Goal: Task Accomplishment & Management: Use online tool/utility

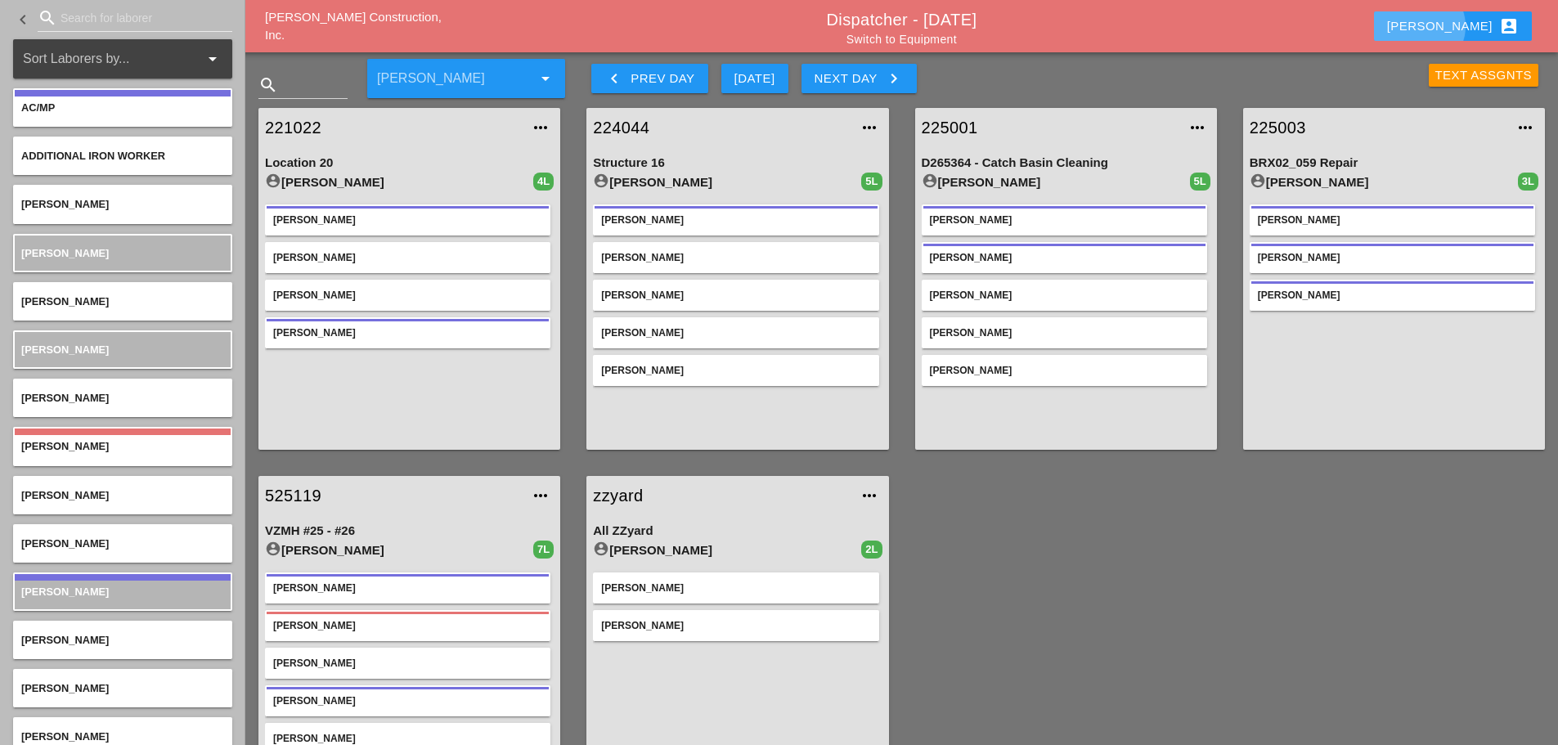
click at [1469, 14] on button "[PERSON_NAME] account_box" at bounding box center [1453, 25] width 158 height 29
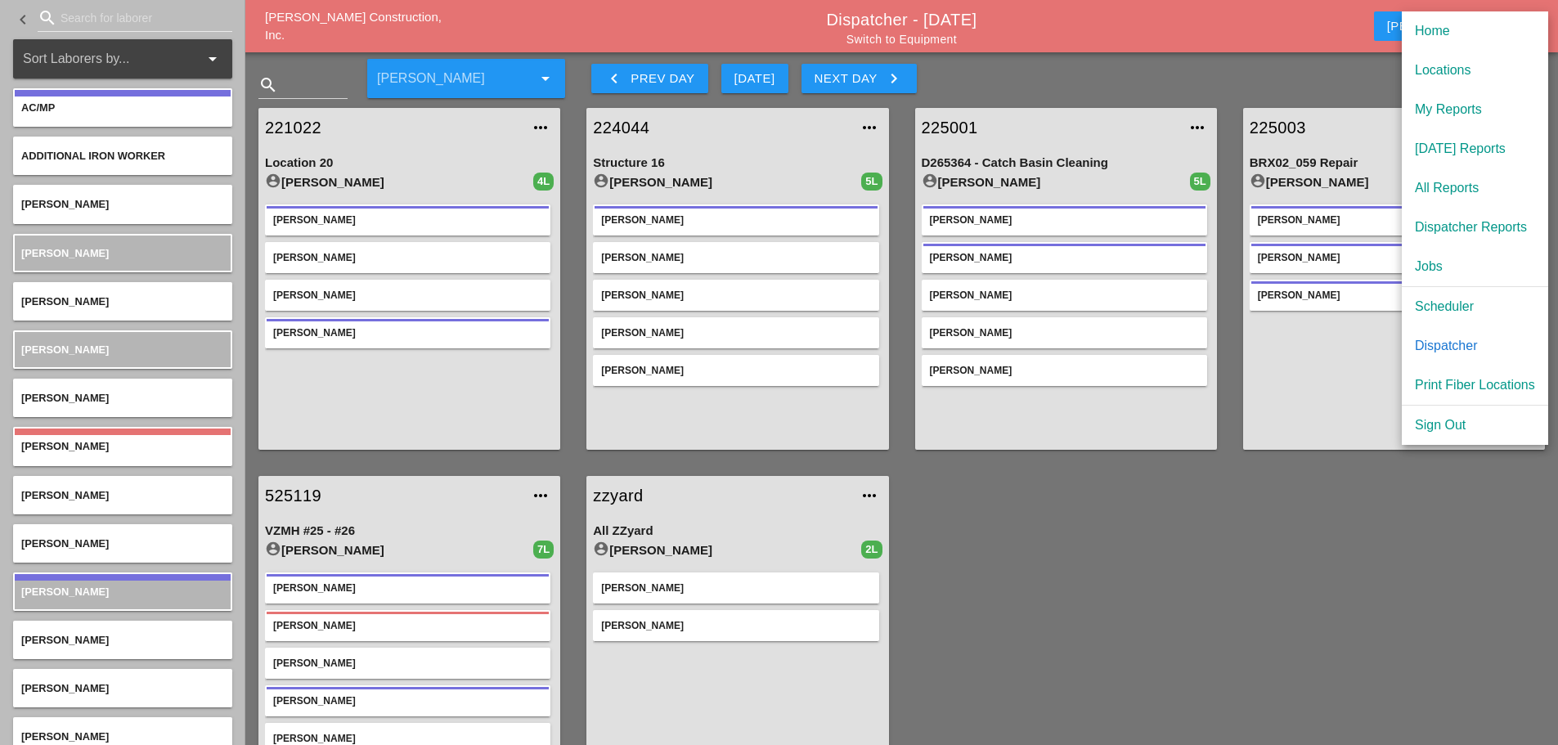
click at [1455, 307] on div "Scheduler" at bounding box center [1475, 307] width 120 height 20
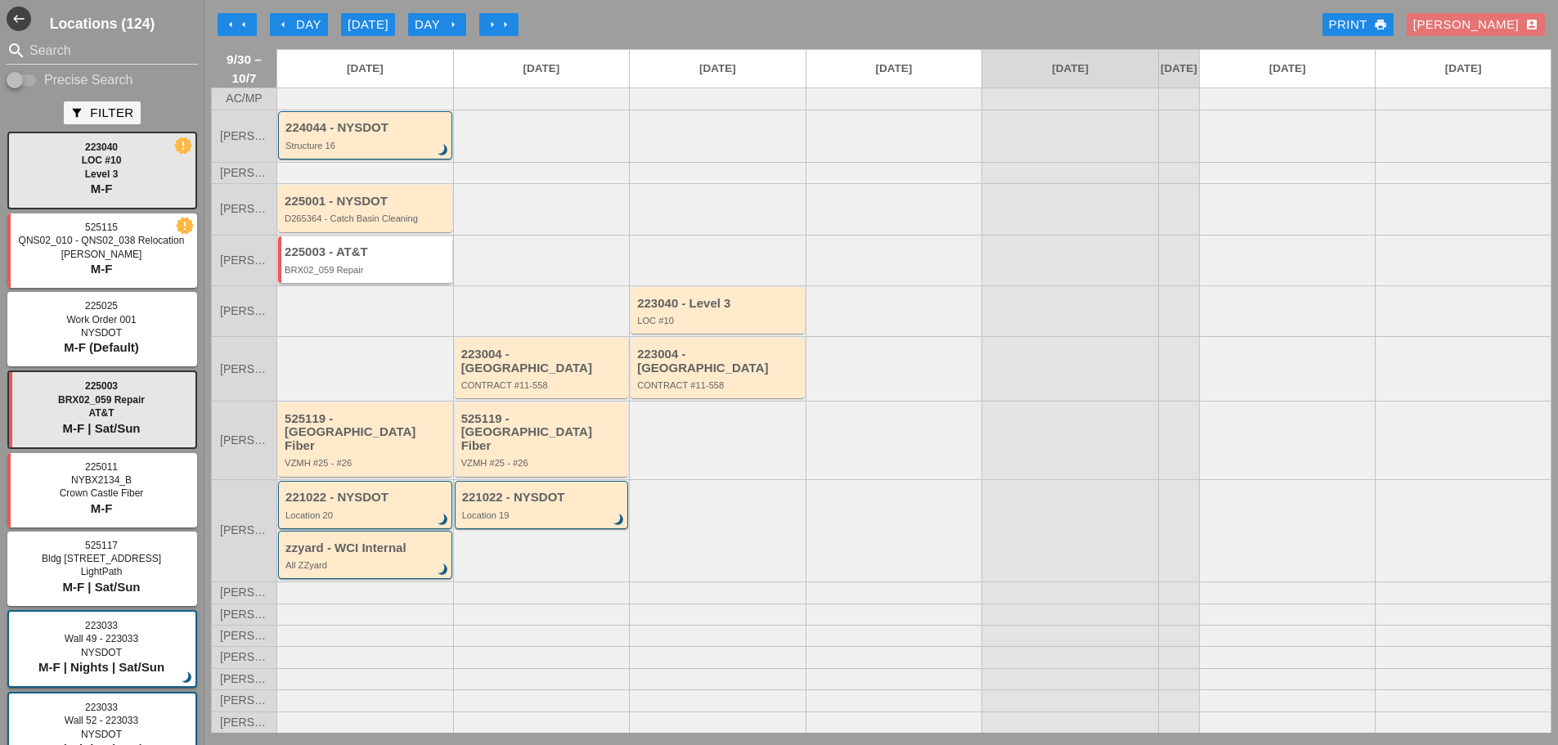
click at [343, 275] on div "BRX02_059 Repair" at bounding box center [367, 270] width 164 height 10
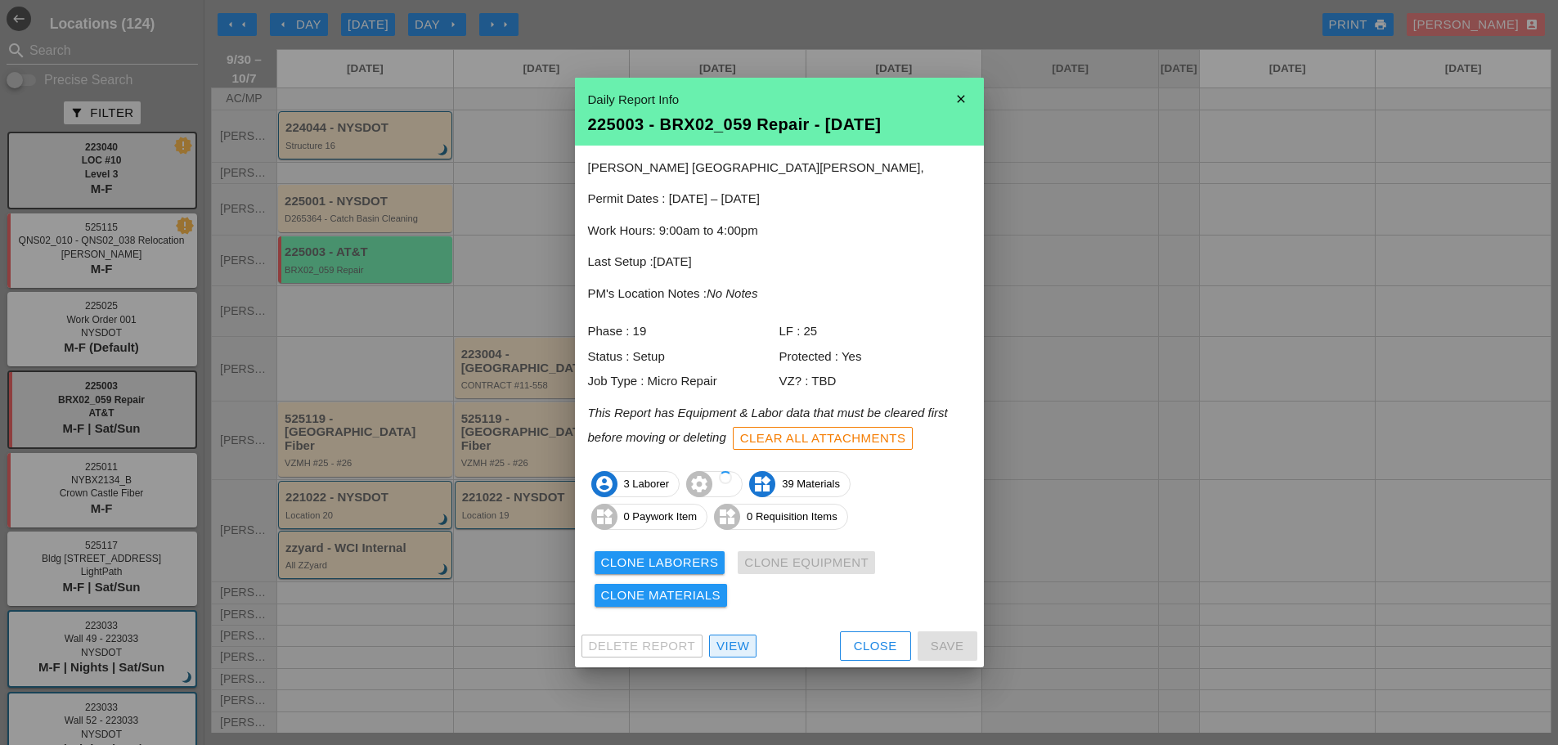
click at [736, 647] on div "View" at bounding box center [732, 646] width 33 height 19
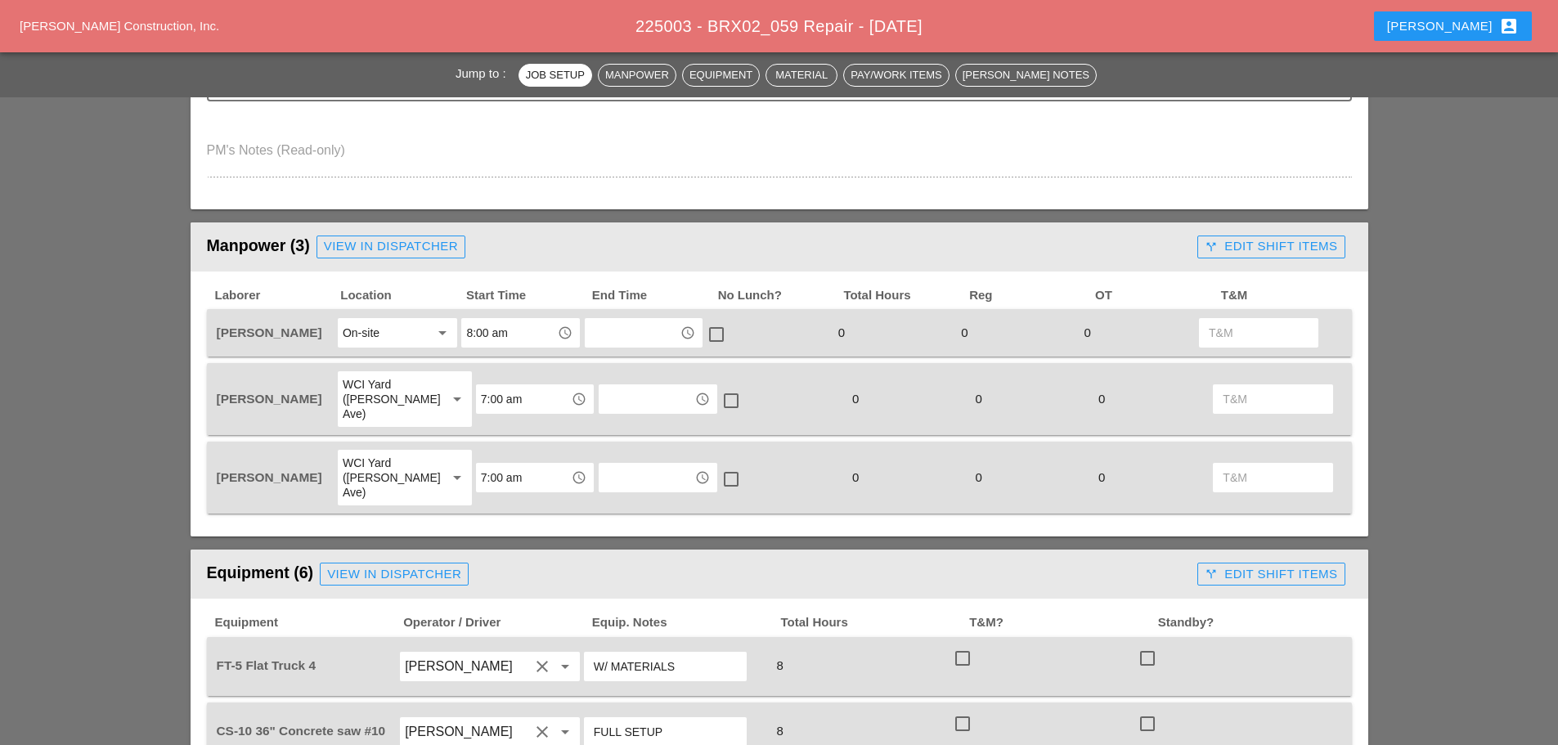
scroll to position [736, 0]
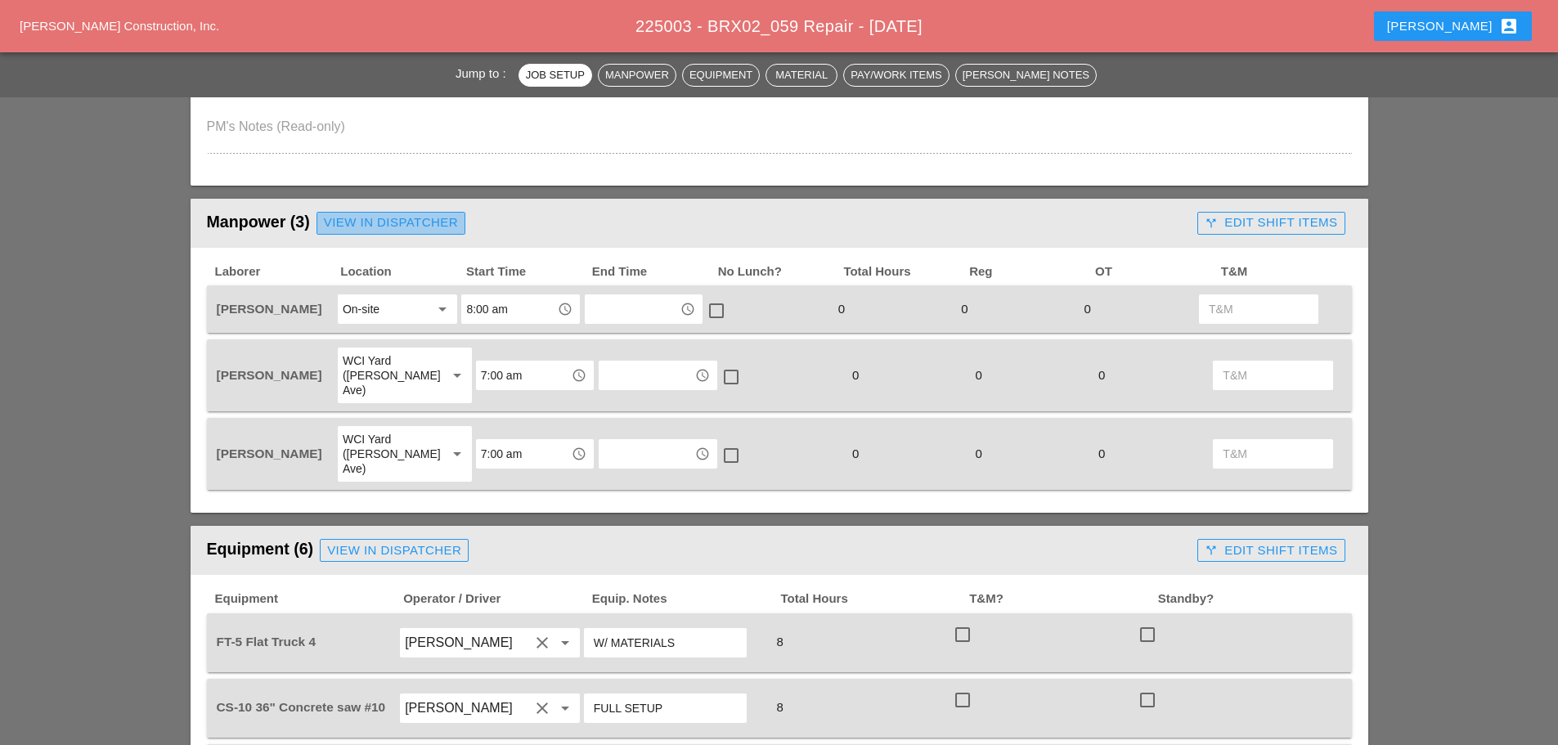
click at [416, 220] on div "View in Dispatcher" at bounding box center [391, 222] width 134 height 19
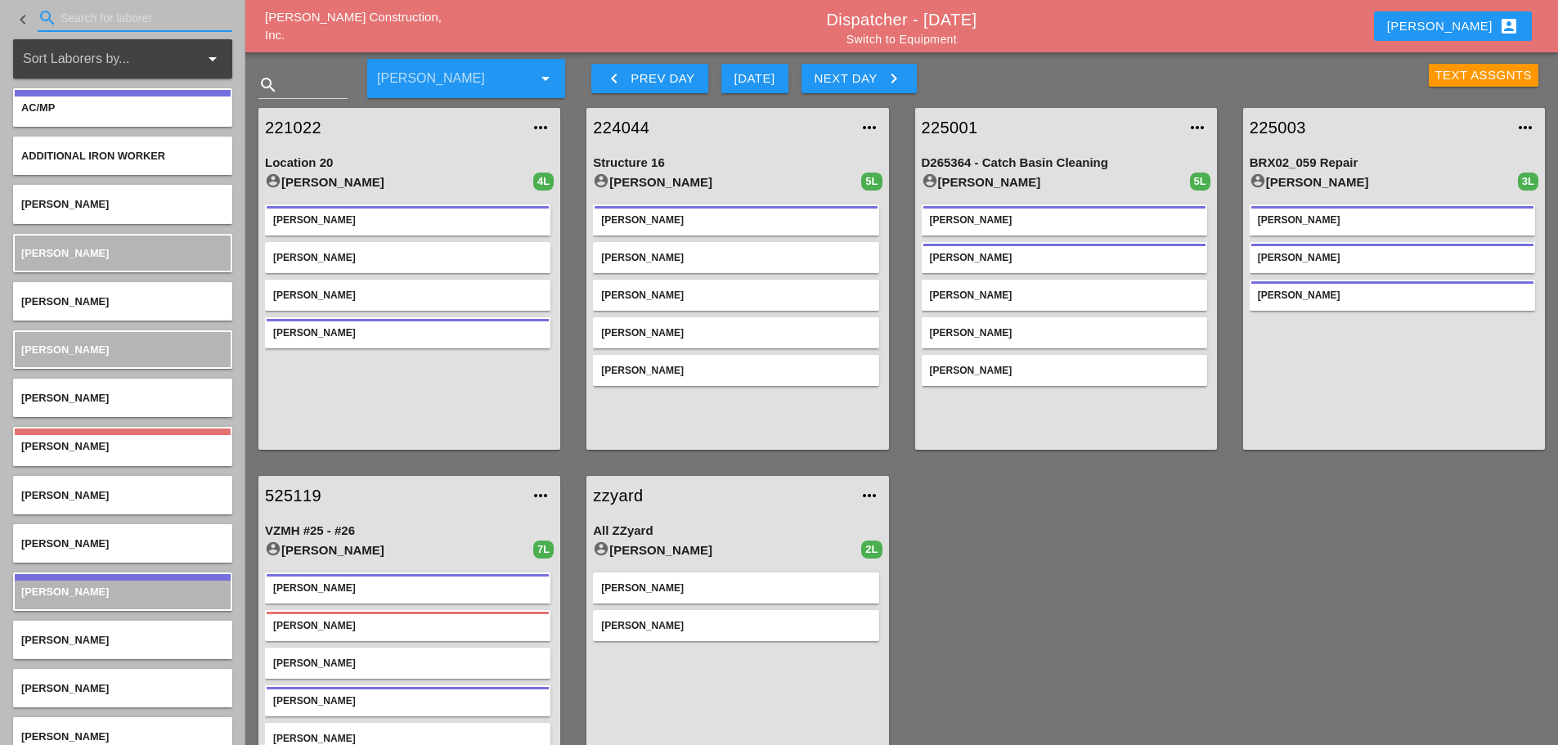
click at [98, 16] on input "Search for laborer" at bounding box center [135, 18] width 149 height 26
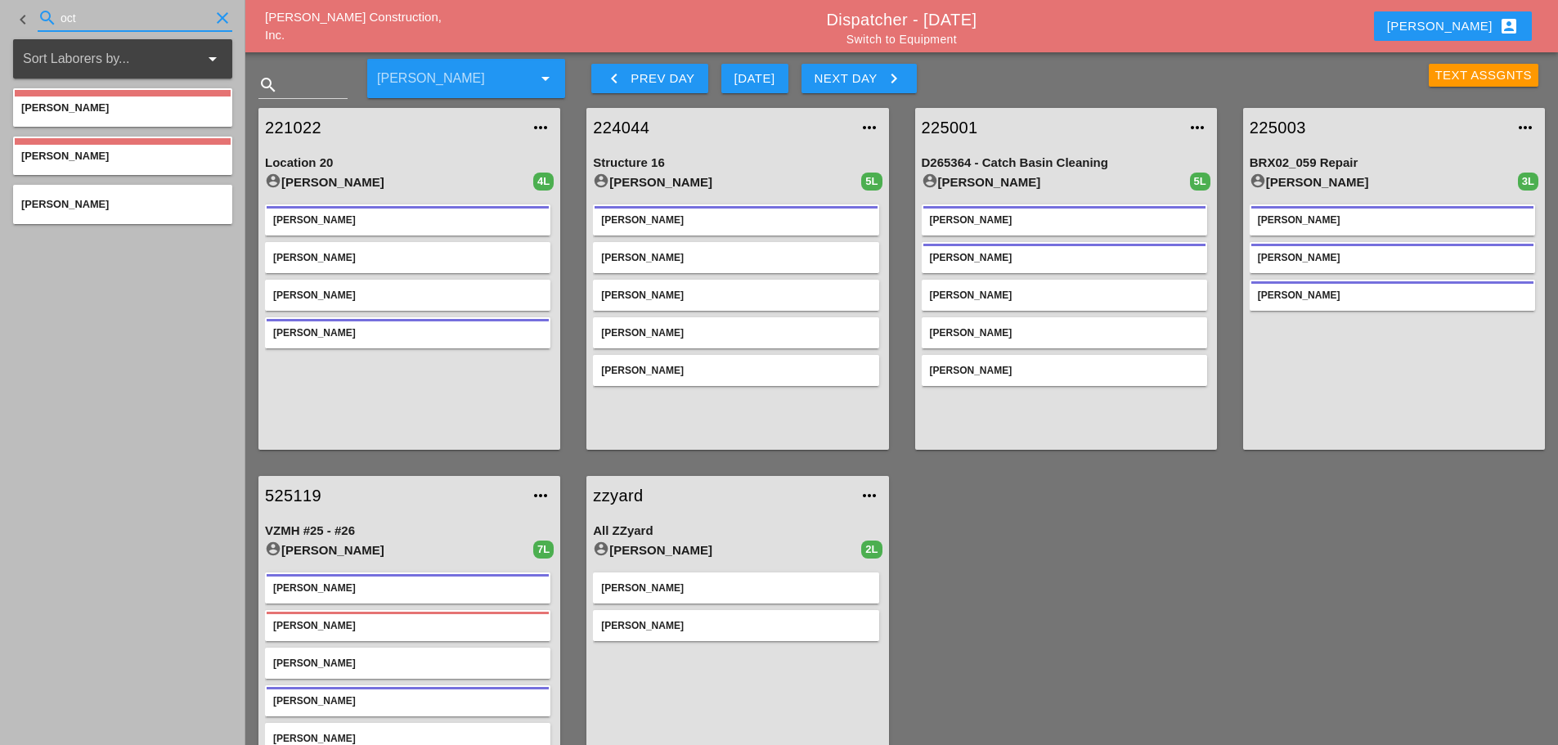
type input "oct"
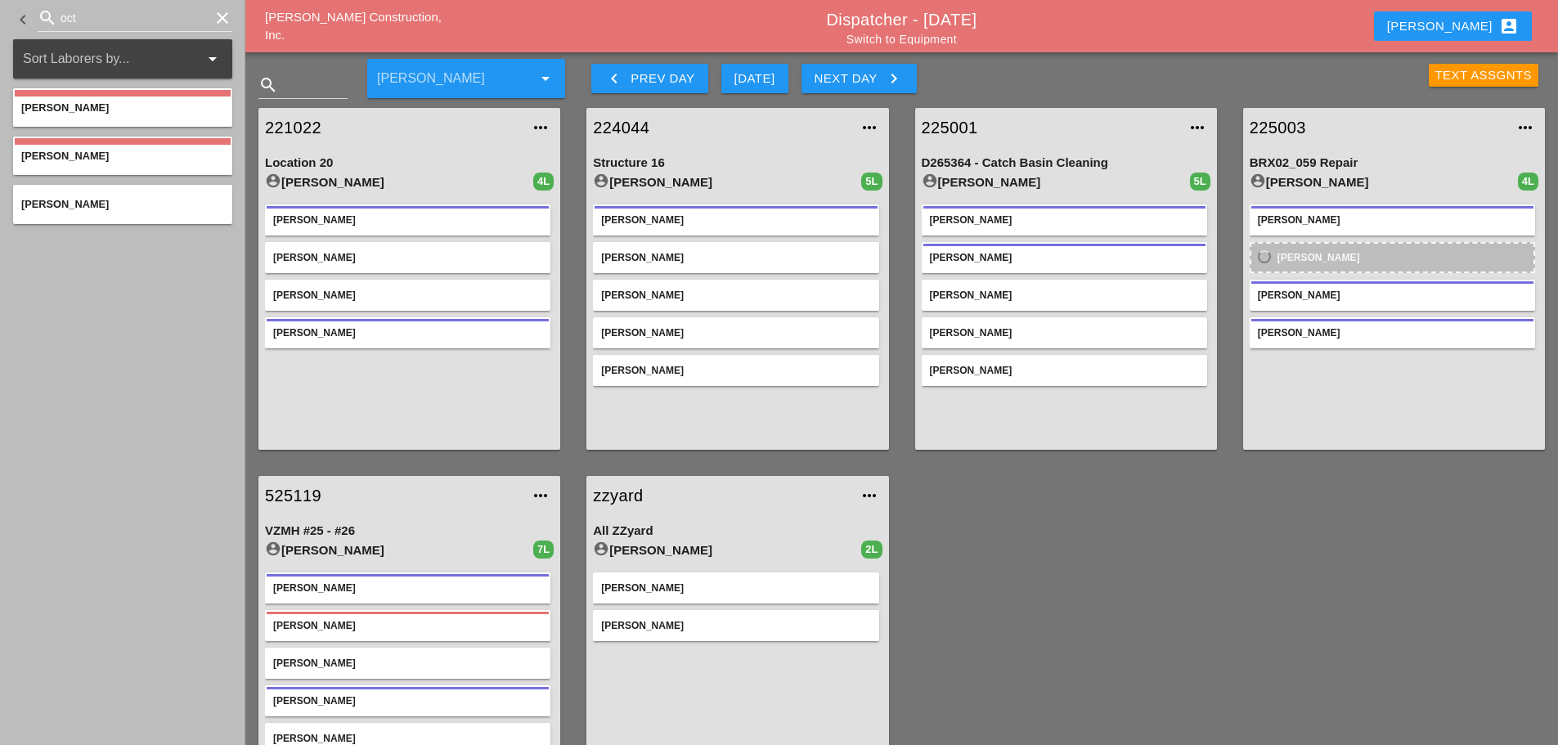
click at [212, 19] on div "clear" at bounding box center [220, 18] width 23 height 20
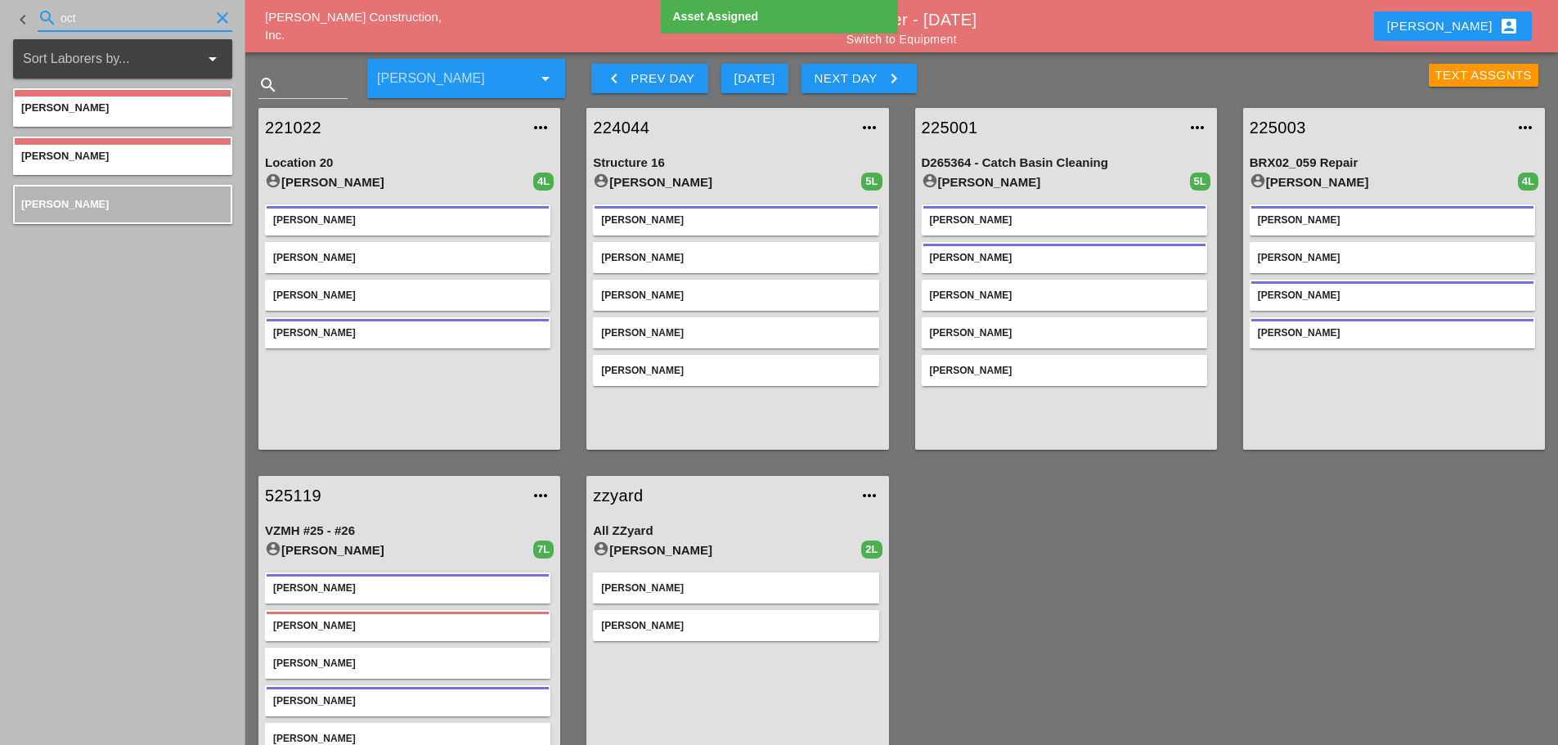
click at [222, 19] on icon "clear" at bounding box center [223, 18] width 20 height 20
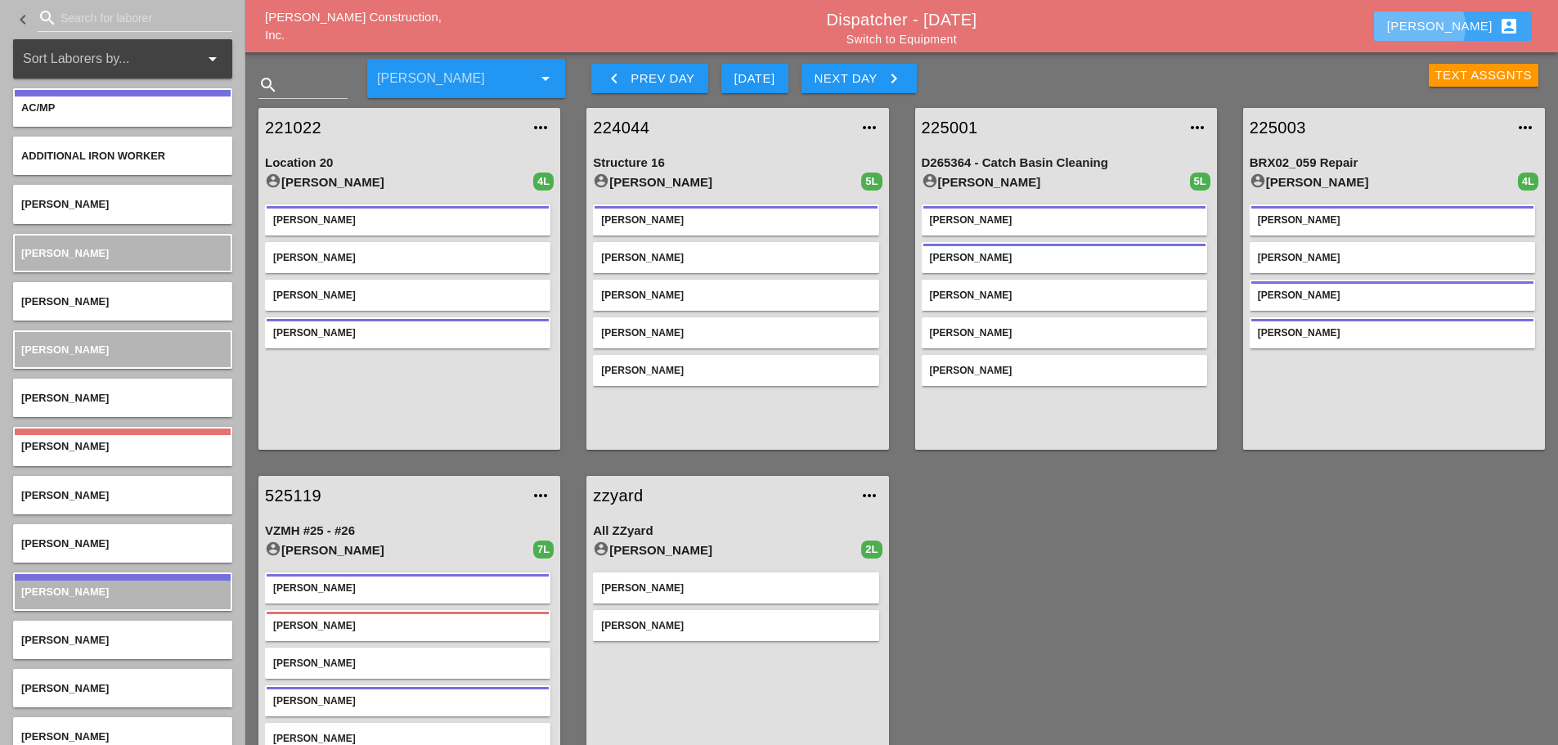
click at [1483, 16] on div "[PERSON_NAME] account_box" at bounding box center [1453, 26] width 132 height 20
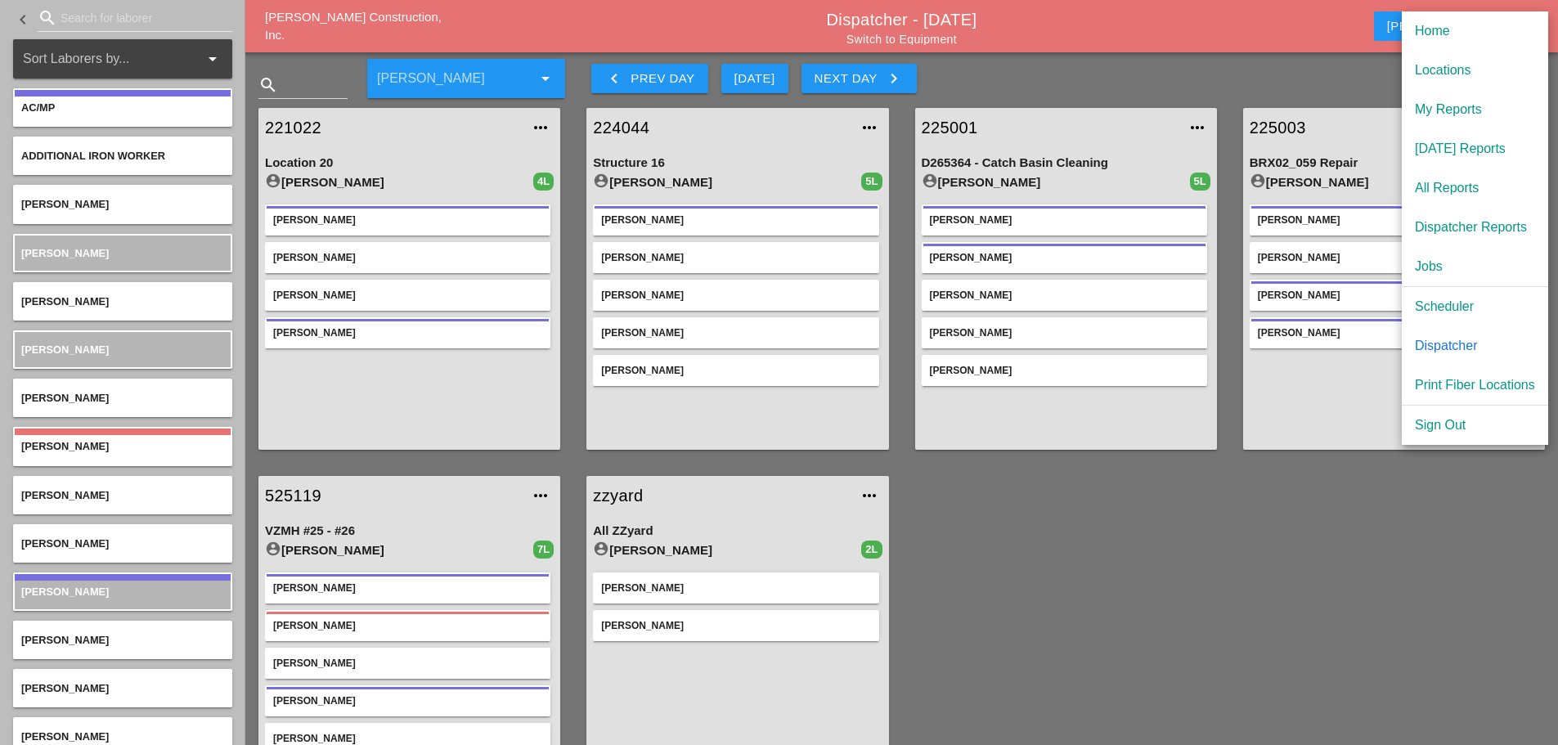
click at [1448, 303] on div "Scheduler" at bounding box center [1475, 307] width 120 height 20
